Goal: Task Accomplishment & Management: Complete application form

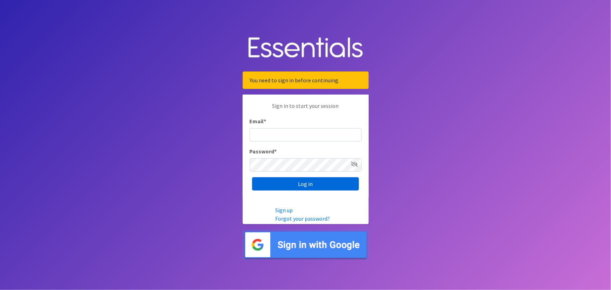
type input "[EMAIL_ADDRESS][PERSON_NAME][DOMAIN_NAME]"
click at [285, 186] on input "Log in" at bounding box center [305, 183] width 107 height 13
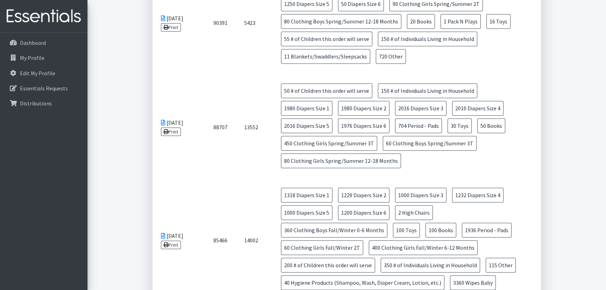
scroll to position [445, 0]
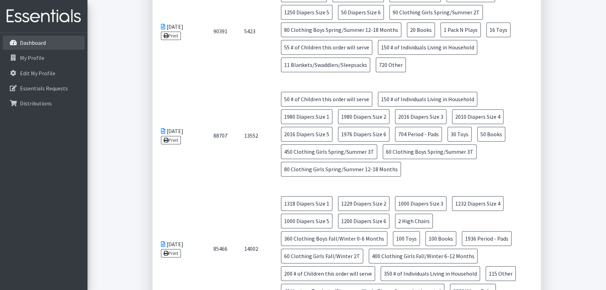
click at [36, 42] on p "Dashboard" at bounding box center [33, 42] width 26 height 7
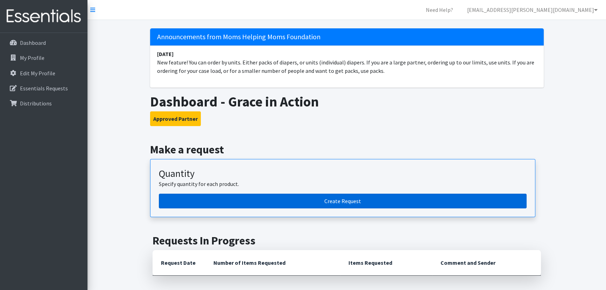
click at [278, 202] on link "Create Request" at bounding box center [343, 201] width 368 height 15
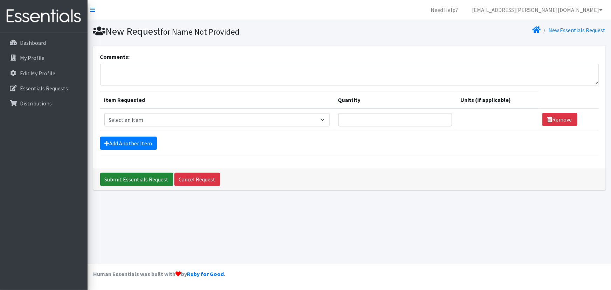
click at [129, 180] on input "Submit Essentials Request" at bounding box center [136, 179] width 73 height 13
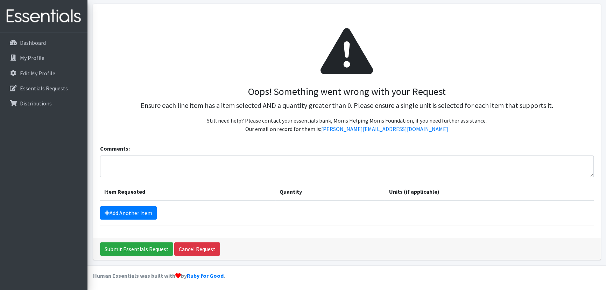
scroll to position [43, 0]
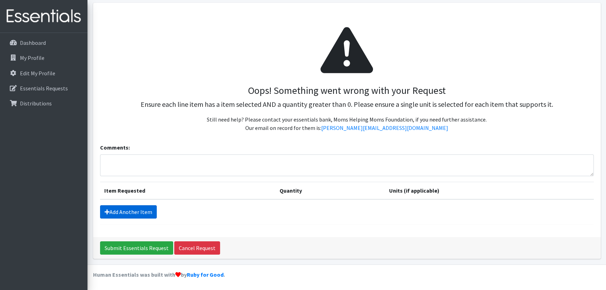
click at [133, 213] on link "Add Another Item" at bounding box center [128, 211] width 57 height 13
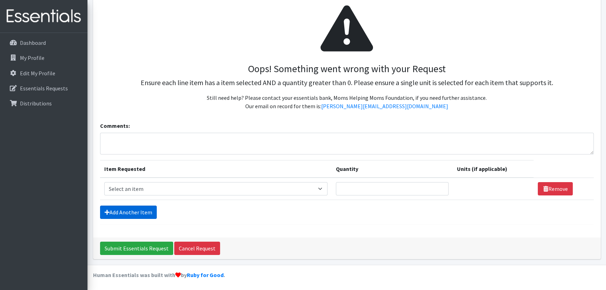
scroll to position [65, 0]
click at [138, 140] on textarea "Comments:" at bounding box center [347, 143] width 494 height 22
click at [314, 187] on select "Select an item # of Children this order will serve # of Individuals Living in H…" at bounding box center [215, 188] width 223 height 13
select select "13431"
click at [104, 182] on select "Select an item # of Children this order will serve # of Individuals Living in H…" at bounding box center [215, 188] width 223 height 13
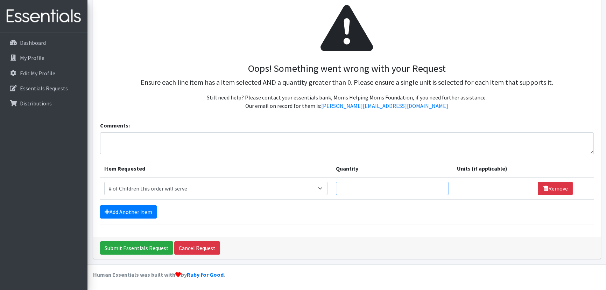
click at [365, 188] on input "Quantity" at bounding box center [392, 188] width 113 height 13
type input "50"
click at [139, 208] on link "Add Another Item" at bounding box center [128, 211] width 57 height 13
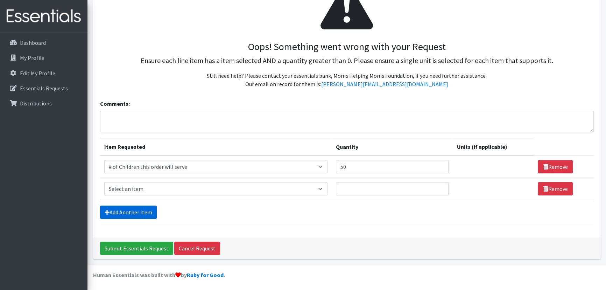
scroll to position [87, 0]
click at [150, 188] on select "Select an item # of Children this order will serve # of Individuals Living in H…" at bounding box center [215, 188] width 223 height 13
select select "6076"
click at [104, 182] on select "Select an item # of Children this order will serve # of Individuals Living in H…" at bounding box center [215, 188] width 223 height 13
click at [391, 194] on input "Quantity" at bounding box center [392, 188] width 113 height 13
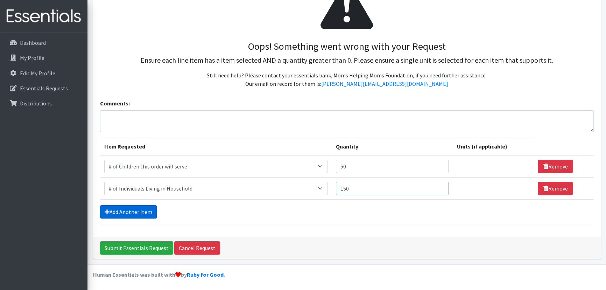
type input "150"
click at [129, 210] on link "Add Another Item" at bounding box center [128, 211] width 57 height 13
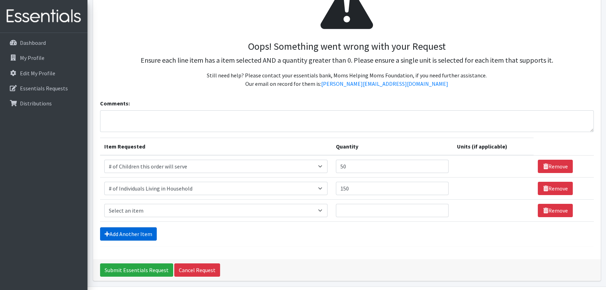
scroll to position [109, 0]
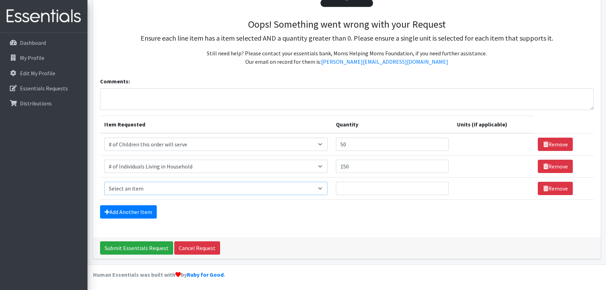
click at [144, 182] on select "Select an item # of Children this order will serve # of Individuals Living in H…" at bounding box center [215, 188] width 223 height 13
select select "1988"
click at [104, 182] on select "Select an item # of Children this order will serve # of Individuals Living in H…" at bounding box center [215, 188] width 223 height 13
click at [386, 189] on input "Quantity" at bounding box center [392, 188] width 113 height 13
type input "2"
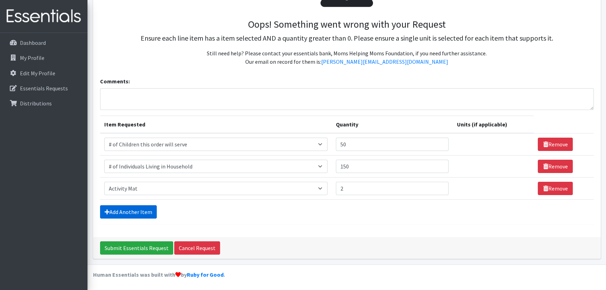
click at [125, 211] on link "Add Another Item" at bounding box center [128, 211] width 57 height 13
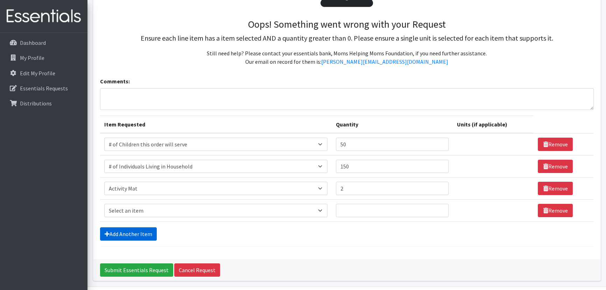
scroll to position [131, 0]
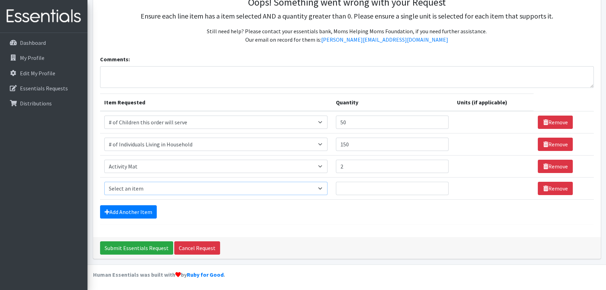
click at [128, 192] on select "Select an item # of Children this order will serve # of Individuals Living in H…" at bounding box center [215, 188] width 223 height 13
select select "1947"
click at [104, 182] on select "Select an item # of Children this order will serve # of Individuals Living in H…" at bounding box center [215, 188] width 223 height 13
click at [362, 186] on input "Quantity" at bounding box center [392, 188] width 113 height 13
type input "20"
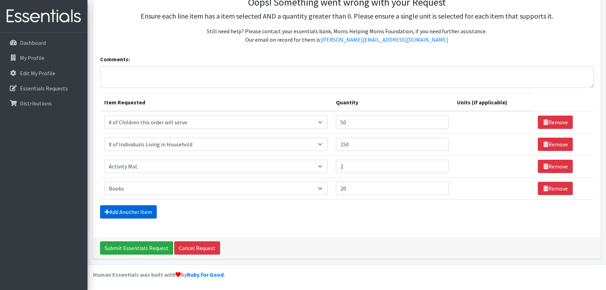
click at [125, 210] on link "Add Another Item" at bounding box center [128, 211] width 57 height 13
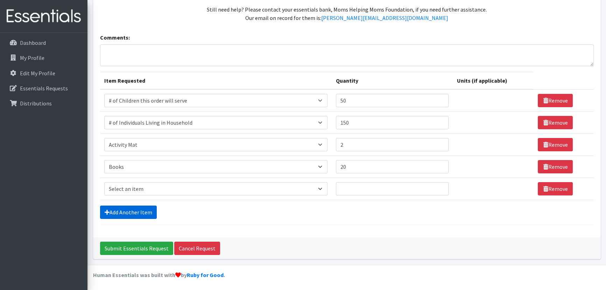
scroll to position [153, 0]
click at [139, 188] on select "Select an item # of Children this order will serve # of Individuals Living in H…" at bounding box center [215, 188] width 223 height 13
click at [195, 189] on select "Select an item # of Children this order will serve # of Individuals Living in H…" at bounding box center [215, 188] width 223 height 13
select select "15477"
click at [104, 182] on select "Select an item # of Children this order will serve # of Individuals Living in H…" at bounding box center [215, 188] width 223 height 13
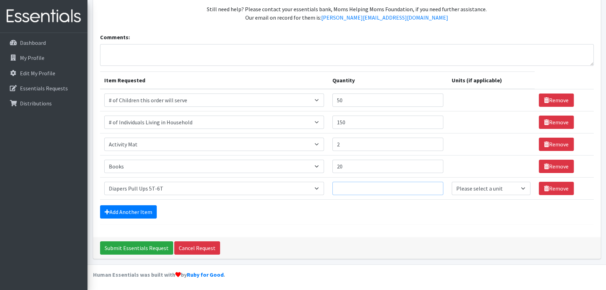
click at [369, 189] on input "Quantity" at bounding box center [388, 188] width 111 height 13
type input "20"
click at [137, 213] on link "Add Another Item" at bounding box center [128, 211] width 57 height 13
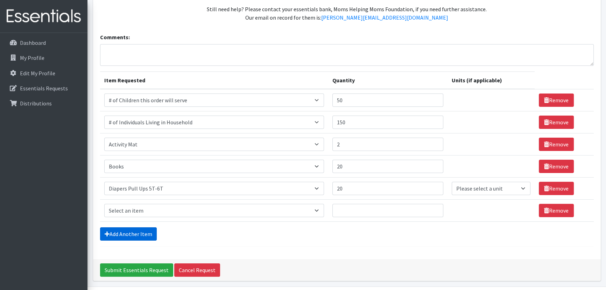
scroll to position [175, 0]
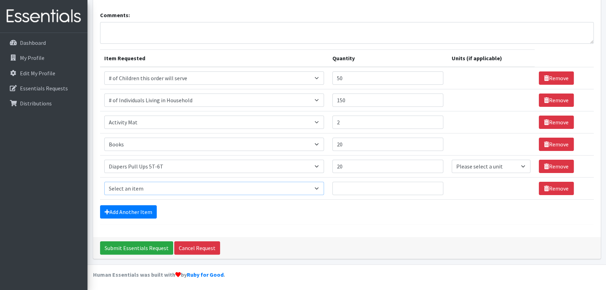
click at [139, 191] on select "Select an item # of Children this order will serve # of Individuals Living in H…" at bounding box center [214, 188] width 220 height 13
select select "1971"
click at [104, 182] on select "Select an item # of Children this order will serve # of Individuals Living in H…" at bounding box center [214, 188] width 220 height 13
click at [366, 188] on input "Quantity" at bounding box center [388, 188] width 111 height 13
type input "50"
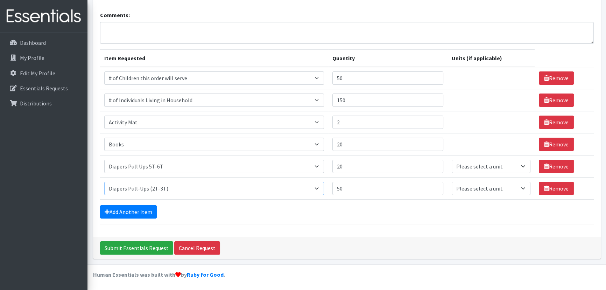
click at [279, 188] on select "Select an item # of Children this order will serve # of Individuals Living in H…" at bounding box center [214, 188] width 220 height 13
click at [104, 182] on select "Select an item # of Children this order will serve # of Individuals Living in H…" at bounding box center [214, 188] width 220 height 13
click at [277, 189] on select "Select an item # of Children this order will serve # of Individuals Living in H…" at bounding box center [214, 188] width 220 height 13
select select "1971"
click at [104, 182] on select "Select an item # of Children this order will serve # of Individuals Living in H…" at bounding box center [214, 188] width 220 height 13
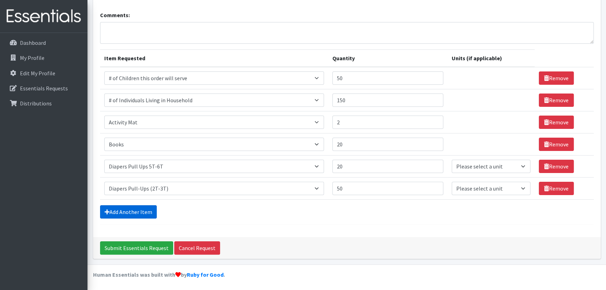
click at [145, 213] on link "Add Another Item" at bounding box center [128, 211] width 57 height 13
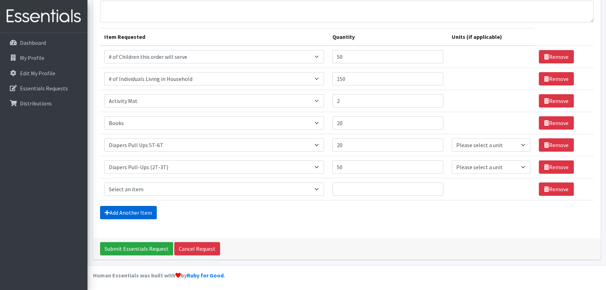
scroll to position [197, 0]
click at [501, 144] on select "Please select a unit units Packs" at bounding box center [491, 144] width 79 height 13
select select "Pack"
click at [452, 138] on select "Please select a unit units Packs" at bounding box center [491, 144] width 79 height 13
drag, startPoint x: 386, startPoint y: 168, endPoint x: 334, endPoint y: 164, distance: 52.3
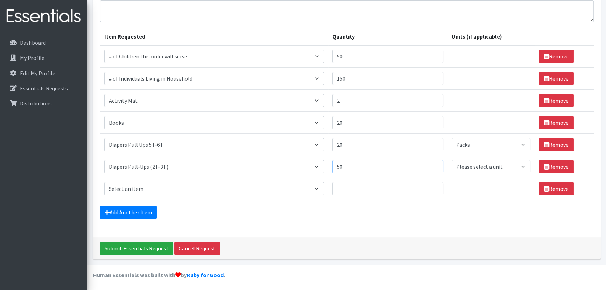
click at [334, 164] on td "Quantity 50" at bounding box center [387, 167] width 119 height 22
type input "30"
click at [261, 185] on select "Select an item # of Children this order will serve # of Individuals Living in H…" at bounding box center [214, 188] width 220 height 13
click at [104, 182] on select "Select an item # of Children this order will serve # of Individuals Living in H…" at bounding box center [214, 188] width 220 height 13
click at [258, 188] on select "Select an item # of Children this order will serve # of Individuals Living in H…" at bounding box center [214, 188] width 220 height 13
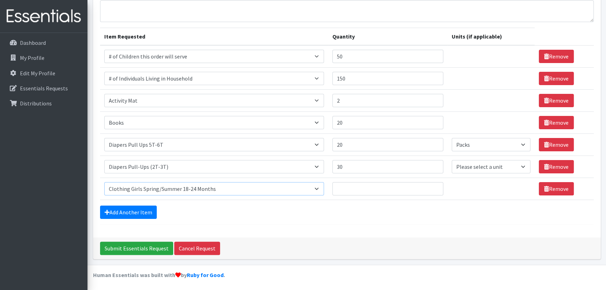
select select "1972"
click at [104, 182] on select "Select an item # of Children this order will serve # of Individuals Living in H…" at bounding box center [214, 188] width 220 height 13
click at [373, 192] on input "Quantity" at bounding box center [388, 188] width 111 height 13
click at [374, 189] on input "Quantity" at bounding box center [388, 188] width 111 height 13
type input "30"
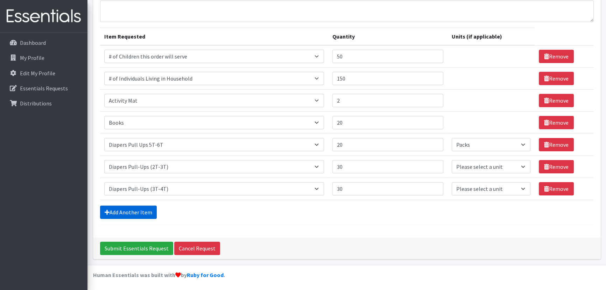
click at [142, 210] on link "Add Another Item" at bounding box center [128, 212] width 57 height 13
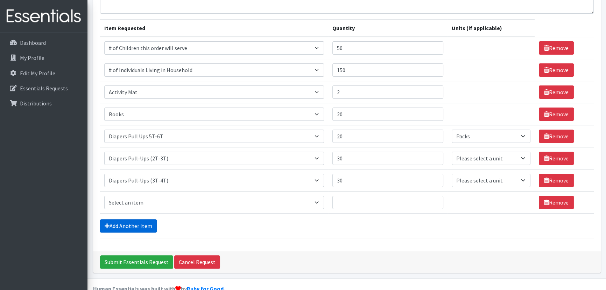
scroll to position [219, 0]
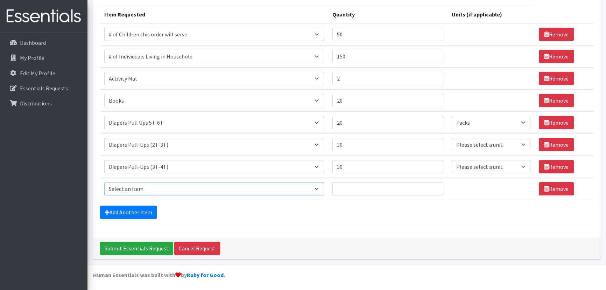
click at [157, 190] on select "Select an item # of Children this order will serve # of Individuals Living in H…" at bounding box center [214, 188] width 220 height 13
select select "1964"
click at [104, 182] on select "Select an item # of Children this order will serve # of Individuals Living in H…" at bounding box center [214, 188] width 220 height 13
click at [376, 187] on input "Quantity" at bounding box center [388, 188] width 111 height 13
type input "30"
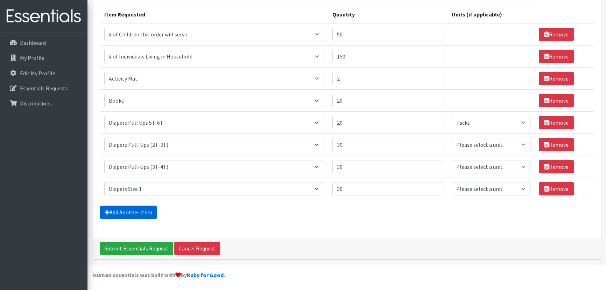
click at [131, 210] on link "Add Another Item" at bounding box center [128, 212] width 57 height 13
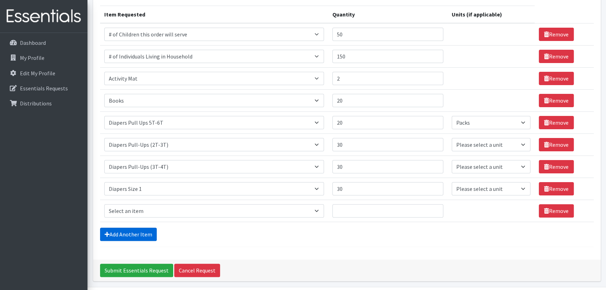
scroll to position [241, 0]
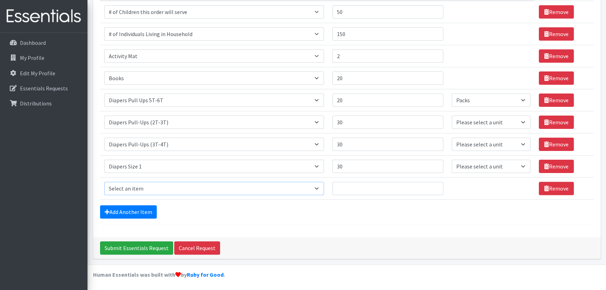
click at [137, 189] on select "Select an item # of Children this order will serve # of Individuals Living in H…" at bounding box center [214, 188] width 220 height 13
click at [360, 120] on input "30" at bounding box center [388, 122] width 111 height 13
type input "3"
type input "20"
drag, startPoint x: 361, startPoint y: 143, endPoint x: 310, endPoint y: 140, distance: 51.6
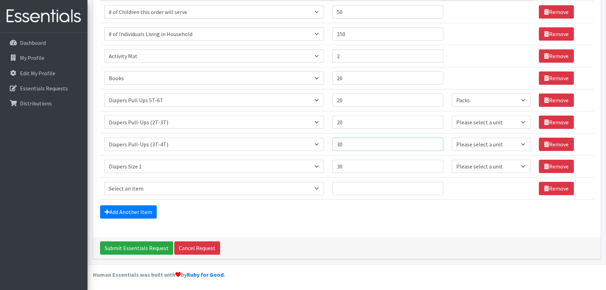
click at [310, 140] on tr "Item Requested Select an item # of Children this order will serve # of Individu…" at bounding box center [347, 144] width 494 height 22
type input "20"
drag, startPoint x: 359, startPoint y: 167, endPoint x: 337, endPoint y: 169, distance: 21.5
click at [337, 169] on input "30" at bounding box center [388, 166] width 111 height 13
type input "20"
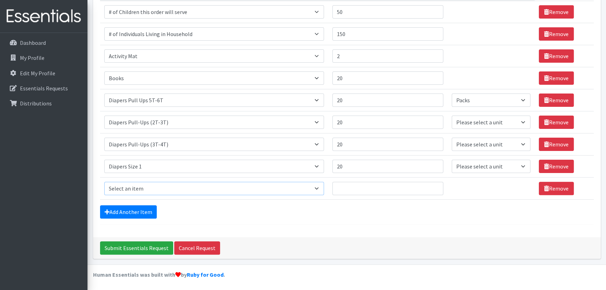
click at [312, 187] on select "Select an item # of Children this order will serve # of Individuals Living in H…" at bounding box center [214, 188] width 220 height 13
click at [225, 216] on div "Add Another Item" at bounding box center [347, 211] width 494 height 13
click at [201, 185] on select "Select an item # of Children this order will serve # of Individuals Living in H…" at bounding box center [214, 188] width 220 height 13
click at [104, 182] on select "Select an item # of Children this order will serve # of Individuals Living in H…" at bounding box center [214, 188] width 220 height 13
click at [306, 187] on select "Select an item # of Children this order will serve # of Individuals Living in H…" at bounding box center [214, 188] width 220 height 13
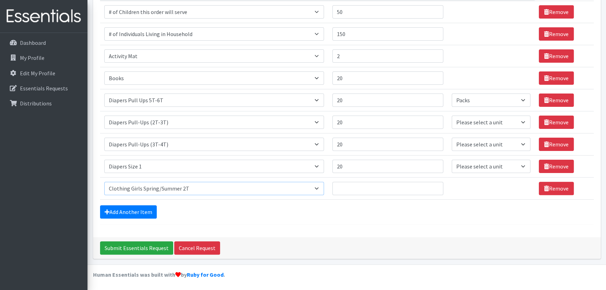
select select "1965"
click at [104, 182] on select "Select an item # of Children this order will serve # of Individuals Living in H…" at bounding box center [214, 188] width 220 height 13
click at [143, 210] on link "Add Another Item" at bounding box center [128, 211] width 57 height 13
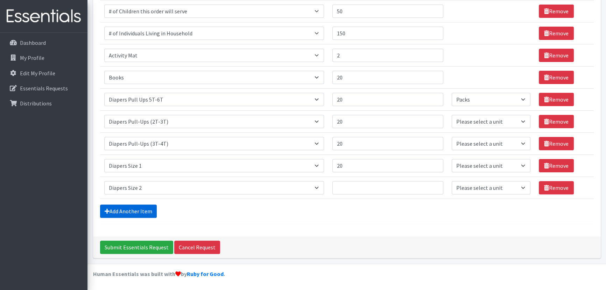
scroll to position [263, 0]
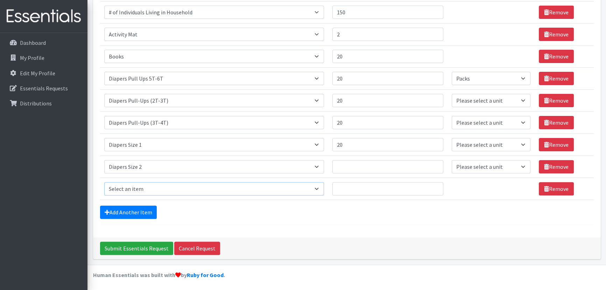
click at [145, 188] on select "Select an item # of Children this order will serve # of Individuals Living in H…" at bounding box center [214, 188] width 220 height 13
select select "1966"
click at [104, 182] on select "Select an item # of Children this order will serve # of Individuals Living in H…" at bounding box center [214, 188] width 220 height 13
click at [137, 214] on link "Add Another Item" at bounding box center [128, 212] width 57 height 13
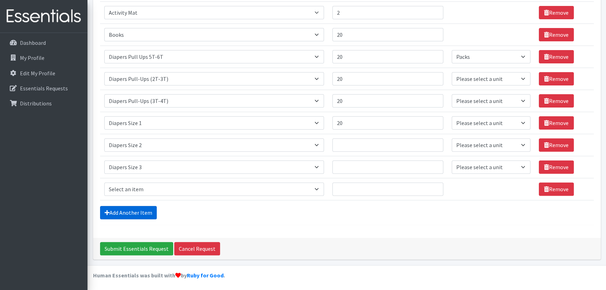
scroll to position [285, 0]
click at [138, 186] on select "Select an item # of Children this order will serve # of Individuals Living in H…" at bounding box center [214, 188] width 220 height 13
select select "1967"
click at [104, 182] on select "Select an item # of Children this order will serve # of Individuals Living in H…" at bounding box center [214, 188] width 220 height 13
click at [129, 211] on link "Add Another Item" at bounding box center [128, 212] width 57 height 13
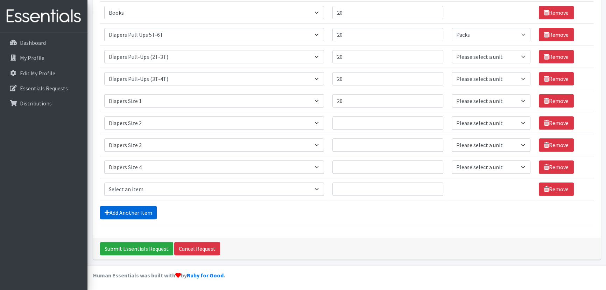
scroll to position [307, 0]
click at [135, 188] on select "Select an item # of Children this order will serve # of Individuals Living in H…" at bounding box center [214, 188] width 220 height 13
select select "1968"
click at [104, 182] on select "Select an item # of Children this order will serve # of Individuals Living in H…" at bounding box center [214, 188] width 220 height 13
click at [141, 219] on form "Comments: Item Requested Quantity Units (if applicable) Item Requested Select a…" at bounding box center [347, 52] width 494 height 346
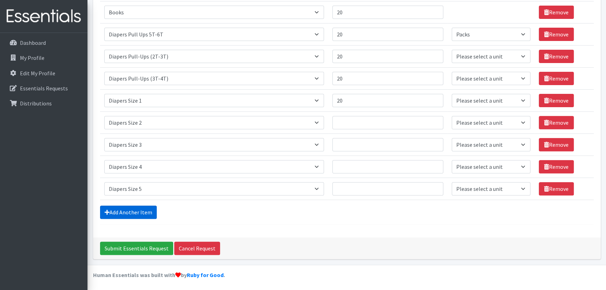
click at [140, 209] on link "Add Another Item" at bounding box center [128, 212] width 57 height 13
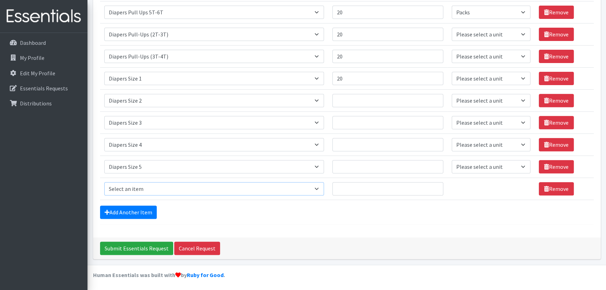
click at [146, 192] on select "Select an item # of Children this order will serve # of Individuals Living in H…" at bounding box center [214, 188] width 220 height 13
select select "1969"
click at [104, 182] on select "Select an item # of Children this order will serve # of Individuals Living in H…" at bounding box center [214, 188] width 220 height 13
click at [141, 206] on link "Add Another Item" at bounding box center [128, 212] width 57 height 13
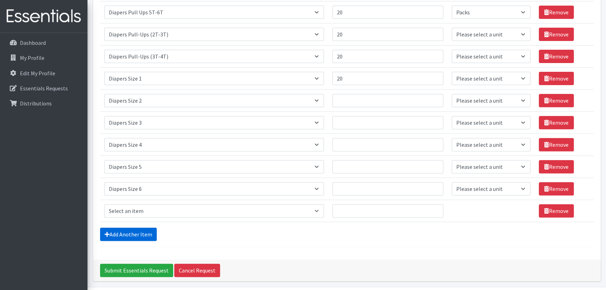
scroll to position [351, 0]
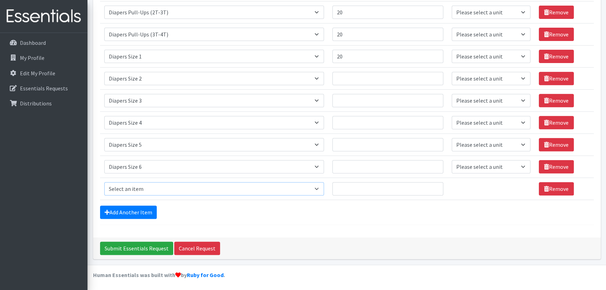
click at [145, 186] on select "Select an item # of Children this order will serve # of Individuals Living in H…" at bounding box center [214, 188] width 220 height 13
select select "1970"
click at [104, 182] on select "Select an item # of Children this order will serve # of Individuals Living in H…" at bounding box center [214, 188] width 220 height 13
click at [147, 211] on link "Add Another Item" at bounding box center [128, 212] width 57 height 13
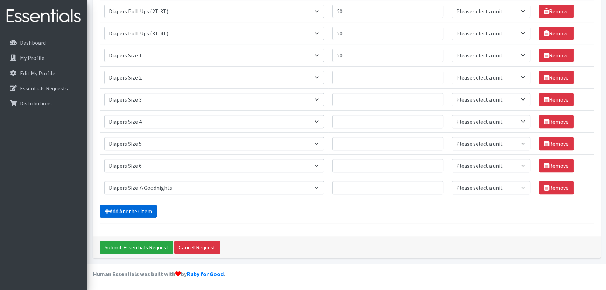
scroll to position [373, 0]
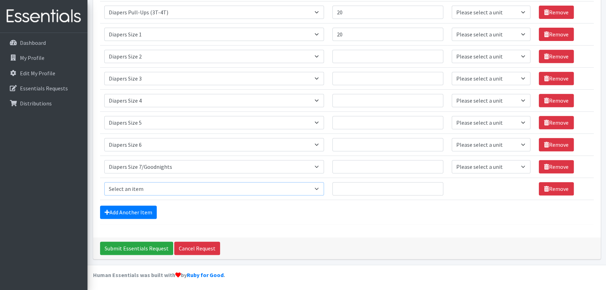
click at [150, 190] on select "Select an item # of Children this order will serve # of Individuals Living in H…" at bounding box center [214, 188] width 220 height 13
select select "1963"
click at [104, 182] on select "Select an item # of Children this order will serve # of Individuals Living in H…" at bounding box center [214, 188] width 220 height 13
click at [362, 193] on input "Quantity" at bounding box center [388, 188] width 111 height 13
type input "10"
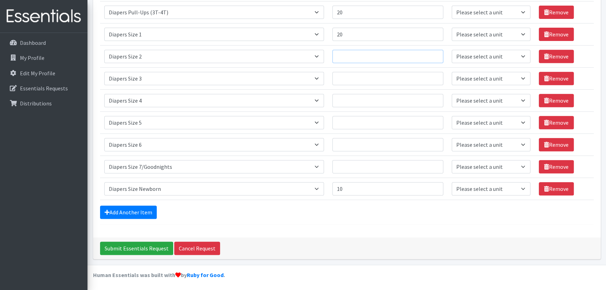
click at [348, 53] on input "Quantity" at bounding box center [388, 56] width 111 height 13
type input "20"
click at [357, 80] on input "Quantity" at bounding box center [388, 78] width 111 height 13
click at [340, 74] on input "Quantity" at bounding box center [388, 78] width 111 height 13
type input "20"
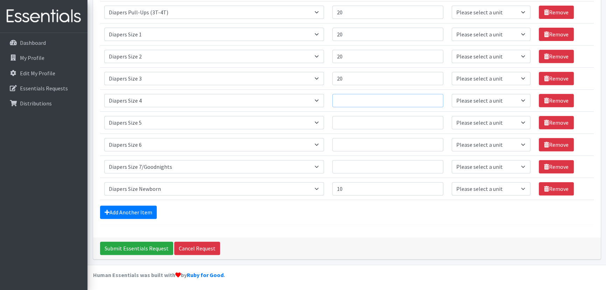
click at [361, 102] on input "Quantity" at bounding box center [388, 100] width 111 height 13
type input "20"
click at [352, 120] on input "Quantity" at bounding box center [388, 122] width 111 height 13
type input "20"
click at [364, 143] on input "Quantity" at bounding box center [388, 144] width 111 height 13
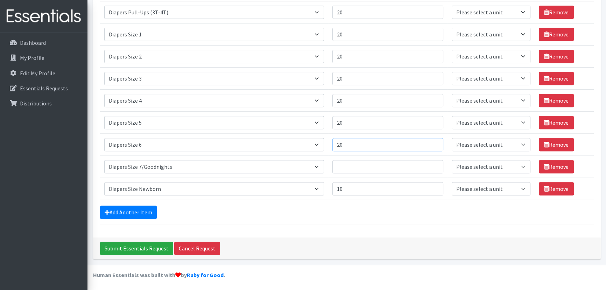
type input "20"
click at [363, 165] on input "Quantity" at bounding box center [388, 166] width 111 height 13
type input "20"
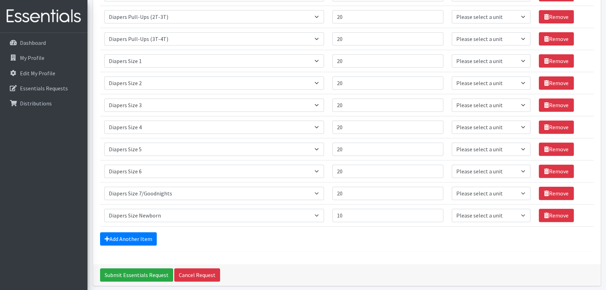
scroll to position [310, 0]
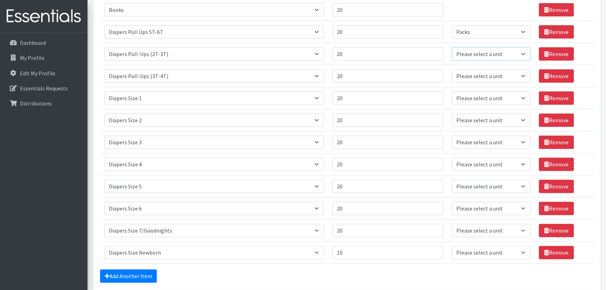
click at [495, 49] on select "Please select a unit units Packs" at bounding box center [491, 53] width 79 height 13
select select "Pack"
click at [452, 47] on select "Please select a unit units Packs" at bounding box center [491, 53] width 79 height 13
click at [473, 79] on select "Please select a unit units Packs" at bounding box center [491, 75] width 79 height 13
select select "Pack"
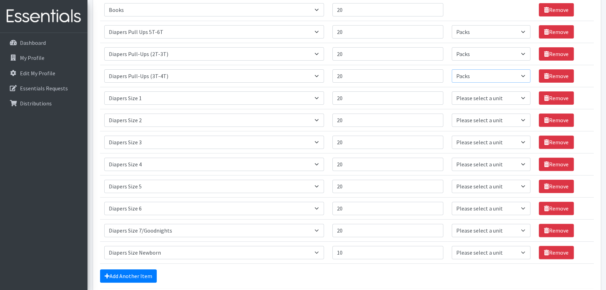
click at [452, 69] on select "Please select a unit units Packs" at bounding box center [491, 75] width 79 height 13
click at [465, 99] on select "Please select a unit units Packs" at bounding box center [491, 97] width 79 height 13
click at [468, 76] on select "Please select a unit units Packs" at bounding box center [491, 75] width 79 height 13
click at [452, 69] on select "Please select a unit units Packs" at bounding box center [491, 75] width 79 height 13
click at [460, 121] on select "Please select a unit units Packs" at bounding box center [491, 119] width 79 height 13
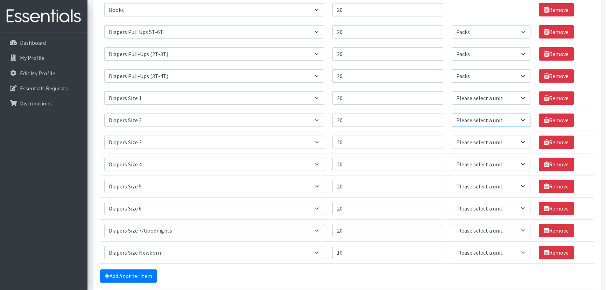
select select "Pack"
click at [452, 113] on select "Please select a unit units Packs" at bounding box center [491, 119] width 79 height 13
click at [472, 96] on select "Please select a unit units Packs" at bounding box center [491, 97] width 79 height 13
select select "Pack"
click at [452, 91] on select "Please select a unit units Packs" at bounding box center [491, 97] width 79 height 13
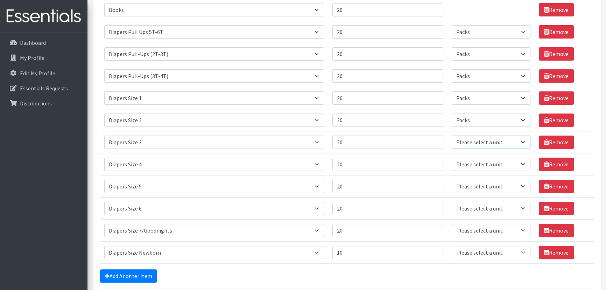
click at [464, 143] on select "Please select a unit units Packs" at bounding box center [491, 142] width 79 height 13
select select "Pack"
click at [452, 136] on select "Please select a unit units Packs" at bounding box center [491, 142] width 79 height 13
click at [467, 162] on select "Please select a unit units Packs" at bounding box center [491, 164] width 79 height 13
select select "Pack"
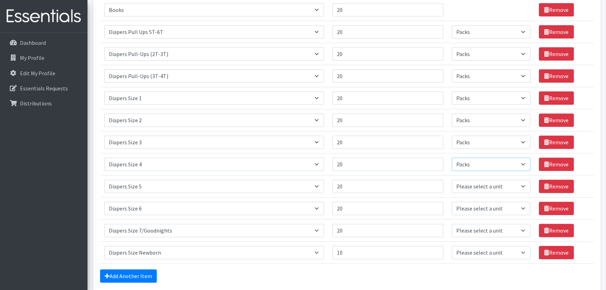
click at [452, 158] on select "Please select a unit units Packs" at bounding box center [491, 164] width 79 height 13
click at [467, 186] on select "Please select a unit units Packs" at bounding box center [491, 186] width 79 height 13
select select "Pack"
click at [452, 180] on select "Please select a unit units Packs" at bounding box center [491, 186] width 79 height 13
click at [471, 204] on select "Please select a unit units Packs" at bounding box center [491, 208] width 79 height 13
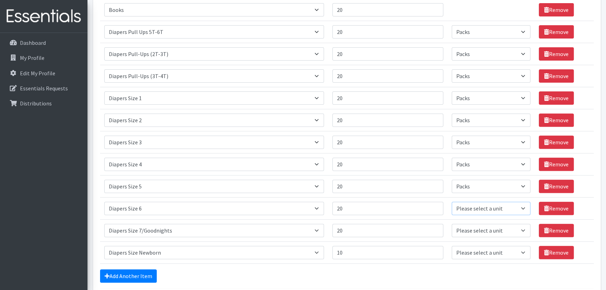
select select "Pack"
click at [452, 202] on select "Please select a unit units Packs" at bounding box center [491, 208] width 79 height 13
click at [466, 228] on select "Please select a unit units Packs" at bounding box center [491, 230] width 79 height 13
select select "Pack"
click at [452, 224] on select "Please select a unit units Packs" at bounding box center [491, 230] width 79 height 13
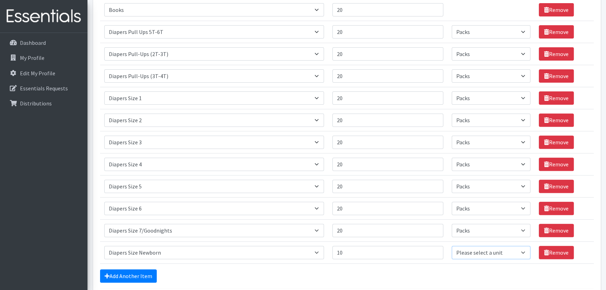
click at [462, 254] on select "Please select a unit units Packs" at bounding box center [491, 252] width 79 height 13
select select "Pack"
click at [452, 246] on select "Please select a unit units Packs" at bounding box center [491, 252] width 79 height 13
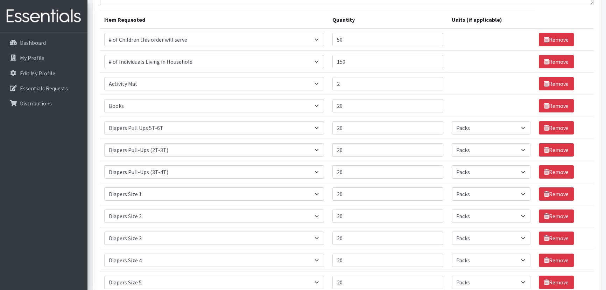
scroll to position [87, 0]
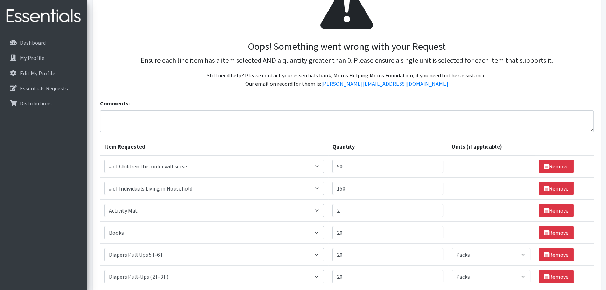
click at [189, 115] on textarea "Comments:" at bounding box center [347, 121] width 494 height 22
click at [382, 119] on textarea "Hello dear MHM. As usual this a bulk order for one of our events this weekend. …" at bounding box center [347, 121] width 494 height 22
click at [329, 118] on textarea "Hello dear MHM. As usual this a bulk order for one of our events this weekend. …" at bounding box center [347, 121] width 494 height 22
click at [371, 116] on textarea "Hello dear MHM. As usual this a bulk order for one of our events this weekend. …" at bounding box center [347, 121] width 494 height 22
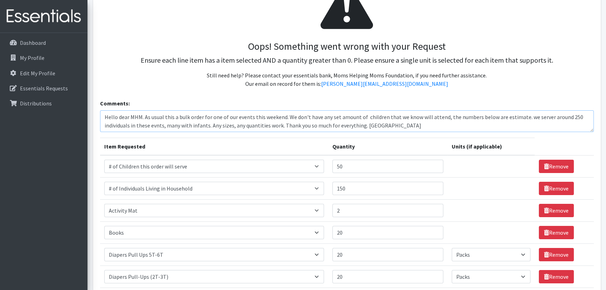
click at [202, 119] on textarea "Hello dear MHM. As usual this a bulk order for one of our events this weekend. …" at bounding box center [347, 121] width 494 height 22
click at [362, 118] on textarea "Hello dear MHM. As usual this a bulk order is for one of our events this weeken…" at bounding box center [347, 121] width 494 height 22
click at [353, 118] on textarea "Hello dear MHM. As usual this a bulk order is for one of our events this weeken…" at bounding box center [347, 121] width 494 height 22
drag, startPoint x: 345, startPoint y: 116, endPoint x: 362, endPoint y: 114, distance: 17.9
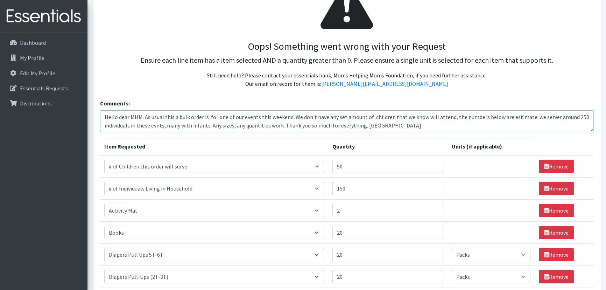
click at [362, 114] on textarea "Hello dear MHM. As usual this a bulk order is for one of our events this weeken…" at bounding box center [347, 121] width 494 height 22
click at [323, 118] on textarea "Hello dear MHM. As usual this a bulk order is for one of our events this weeken…" at bounding box center [347, 121] width 494 height 22
drag, startPoint x: 391, startPoint y: 118, endPoint x: 449, endPoint y: 118, distance: 57.4
click at [449, 118] on textarea "Hello dear MHM. As usual this a bulk order is for one of our events this weeken…" at bounding box center [347, 121] width 494 height 22
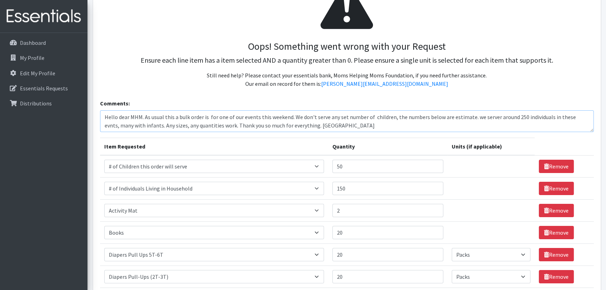
click at [469, 118] on textarea "Hello dear MHM. As usual this a bulk order is for one of our events this weeken…" at bounding box center [347, 121] width 494 height 22
click at [478, 119] on textarea "Hello dear MHM. As usual this a bulk order is for one of our events this weeken…" at bounding box center [347, 121] width 494 height 22
drag, startPoint x: 145, startPoint y: 126, endPoint x: 130, endPoint y: 126, distance: 15.1
click at [130, 126] on textarea "Hello dear MHM. As usual this a bulk order is for one of our events this weeken…" at bounding box center [347, 121] width 494 height 22
click at [220, 127] on textarea "Hello dear MHM. As usual this a bulk order is for one of our events this weeken…" at bounding box center [347, 121] width 494 height 22
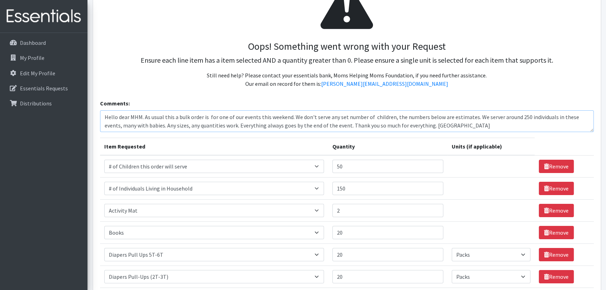
click at [431, 126] on textarea "Hello dear MHM. As usual this a bulk order is for one of our events this weeken…" at bounding box center [347, 121] width 494 height 22
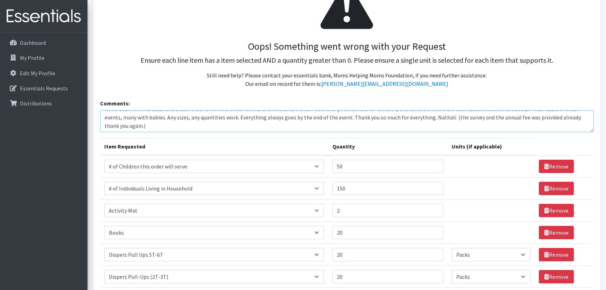
click at [236, 119] on textarea "Hello dear MHM. As usual this a bulk order is for one of our events this weeken…" at bounding box center [347, 121] width 494 height 22
drag, startPoint x: 235, startPoint y: 119, endPoint x: 224, endPoint y: 120, distance: 10.9
click at [224, 120] on textarea "Hello dear MHM. As usual this a bulk order is for one of our events this weeken…" at bounding box center [347, 121] width 494 height 22
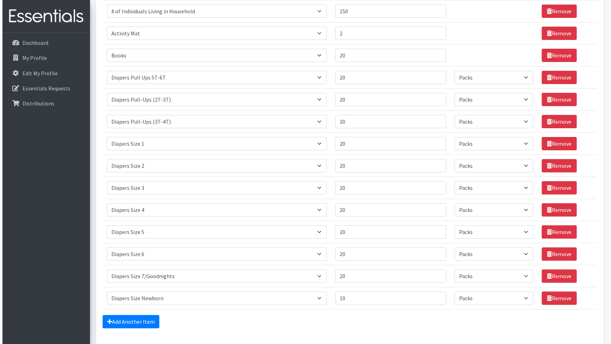
scroll to position [319, 0]
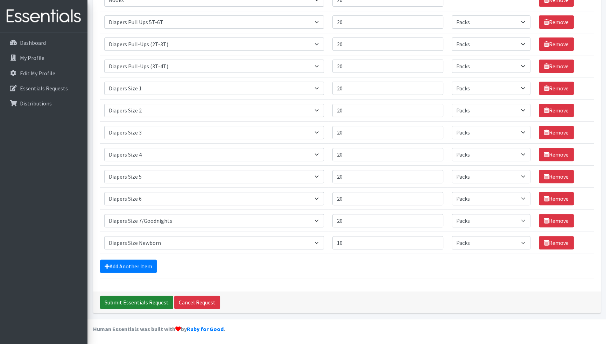
type textarea "Hello dear MHM. As usual this a bulk order is for one of our events this weeken…"
click at [126, 290] on input "Submit Essentials Request" at bounding box center [136, 302] width 73 height 13
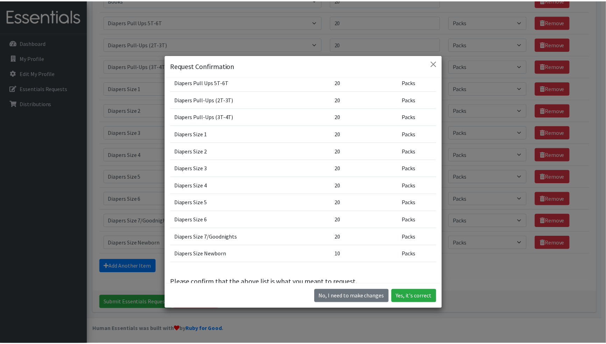
scroll to position [109, 0]
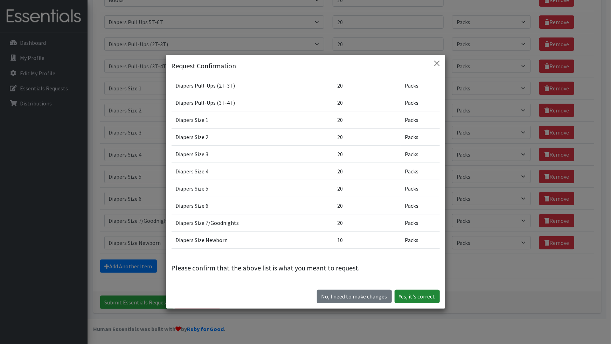
click at [410, 290] on button "Yes, it's correct" at bounding box center [417, 296] width 45 height 13
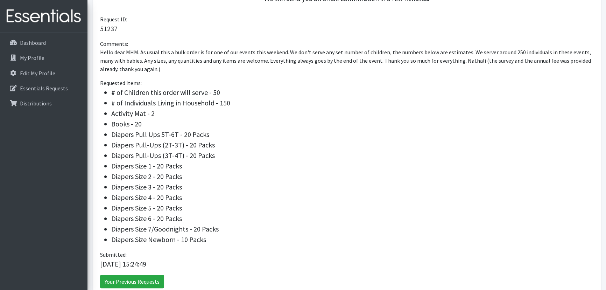
scroll to position [187, 0]
